Goal: Navigation & Orientation: Find specific page/section

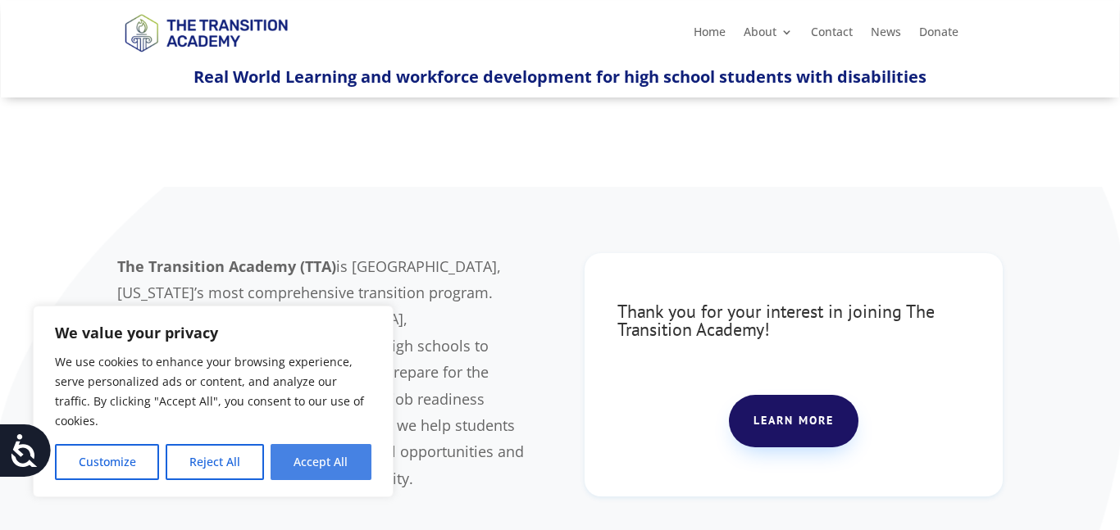
click at [325, 458] on button "Accept All" at bounding box center [321, 462] width 101 height 36
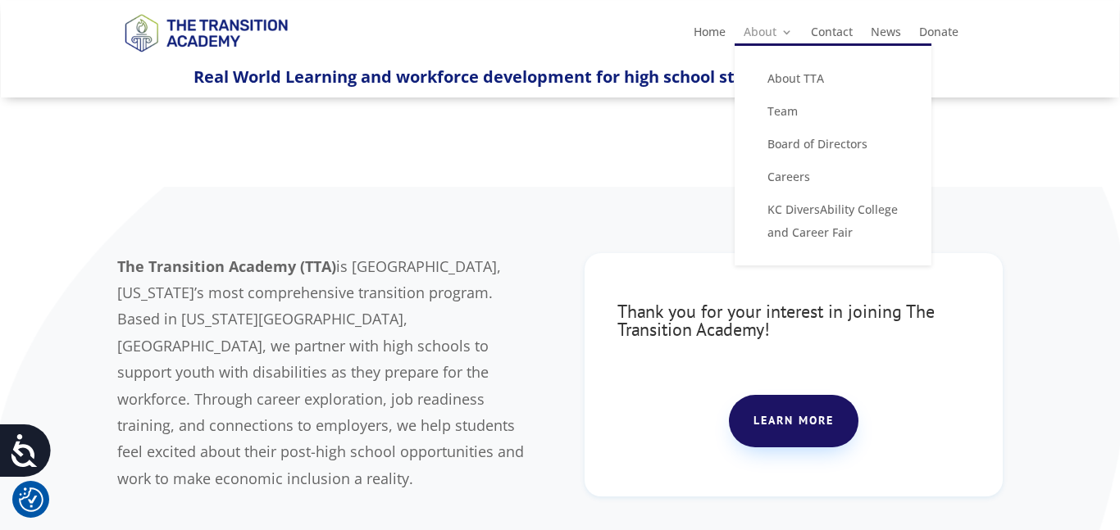
click at [770, 28] on link "About" at bounding box center [768, 35] width 49 height 18
